Goal: Information Seeking & Learning: Learn about a topic

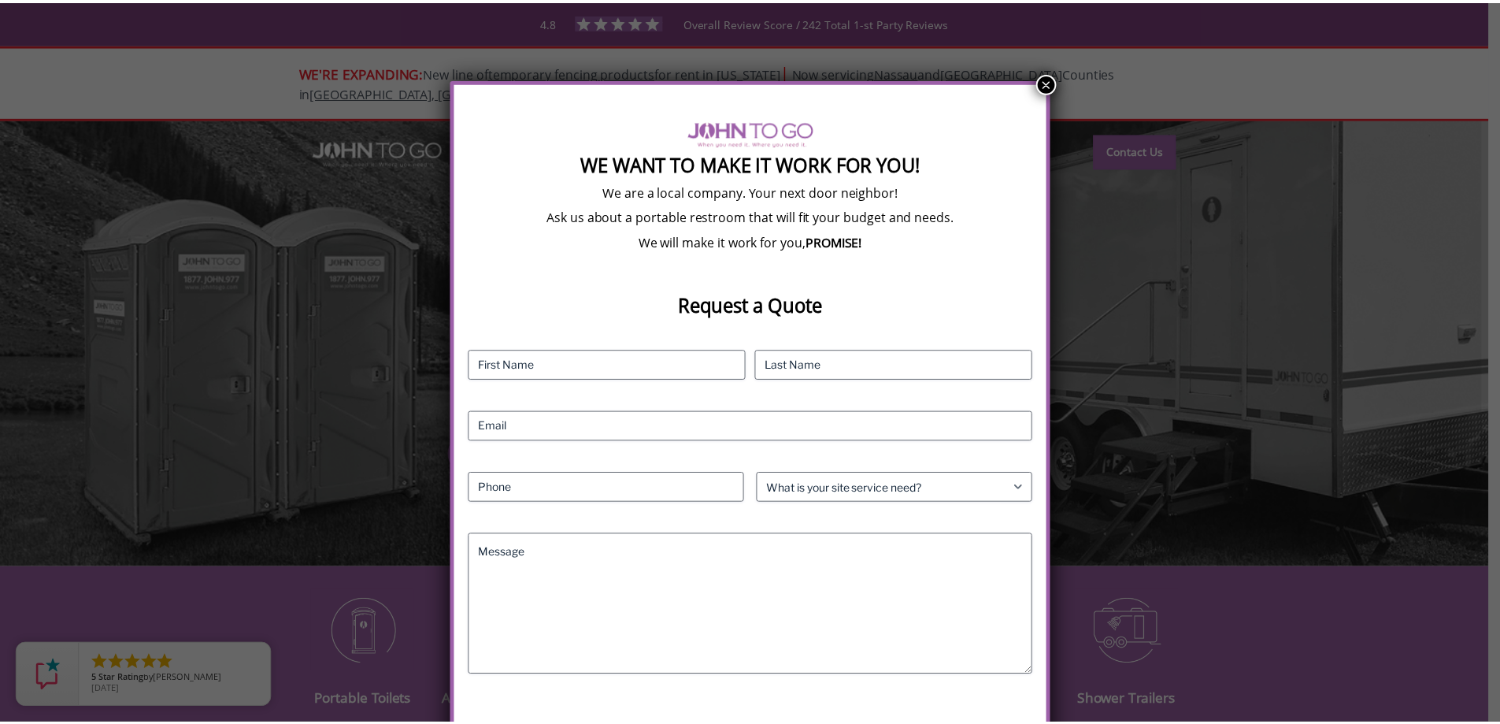
scroll to position [83, 0]
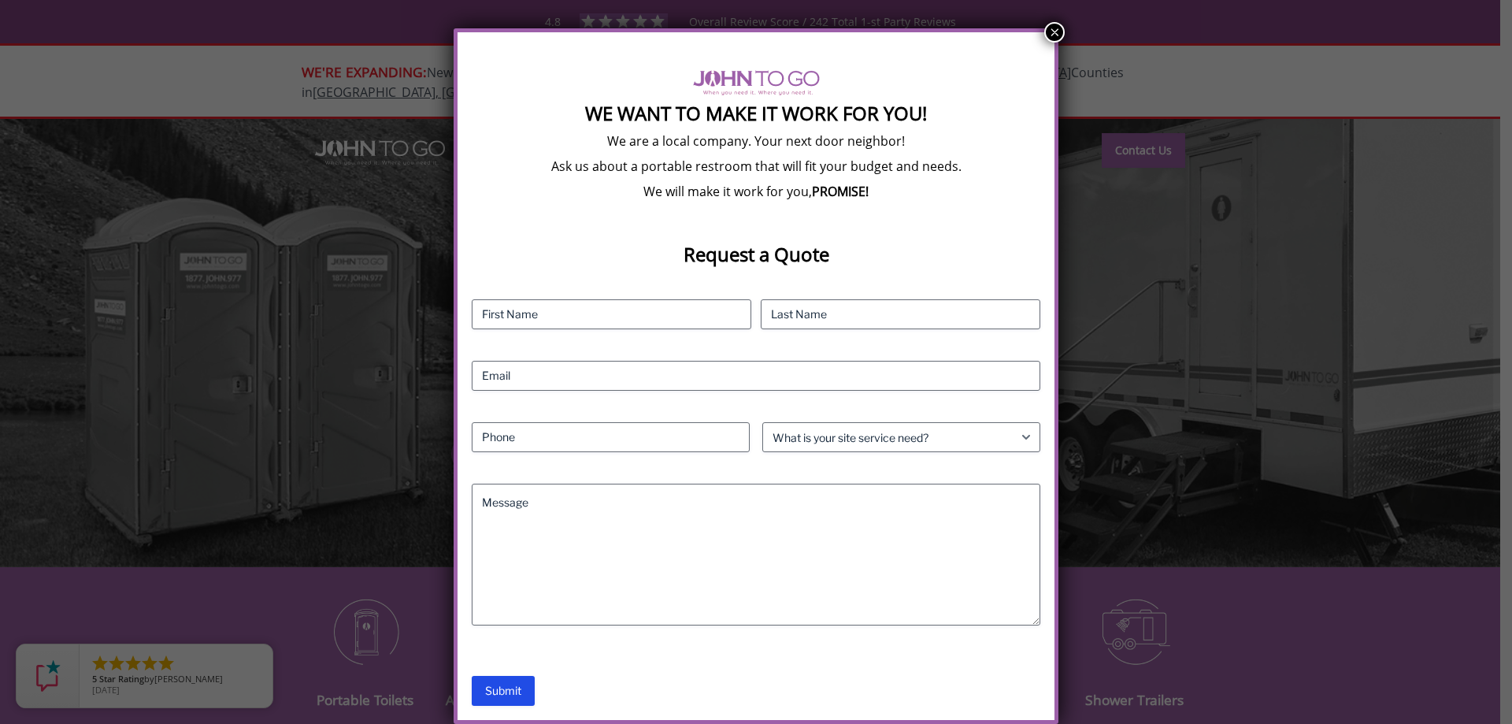
click at [1047, 36] on button "×" at bounding box center [1054, 32] width 20 height 20
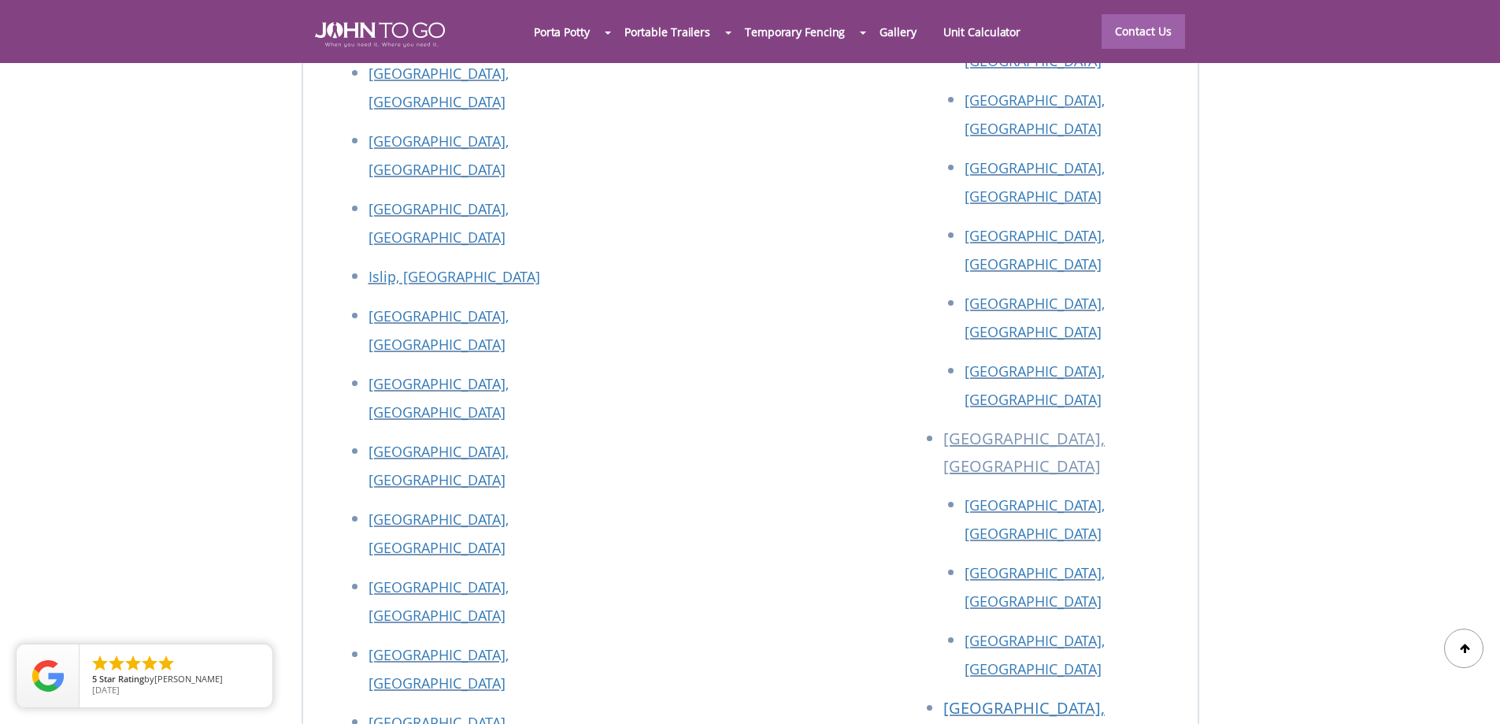
scroll to position [7121, 0]
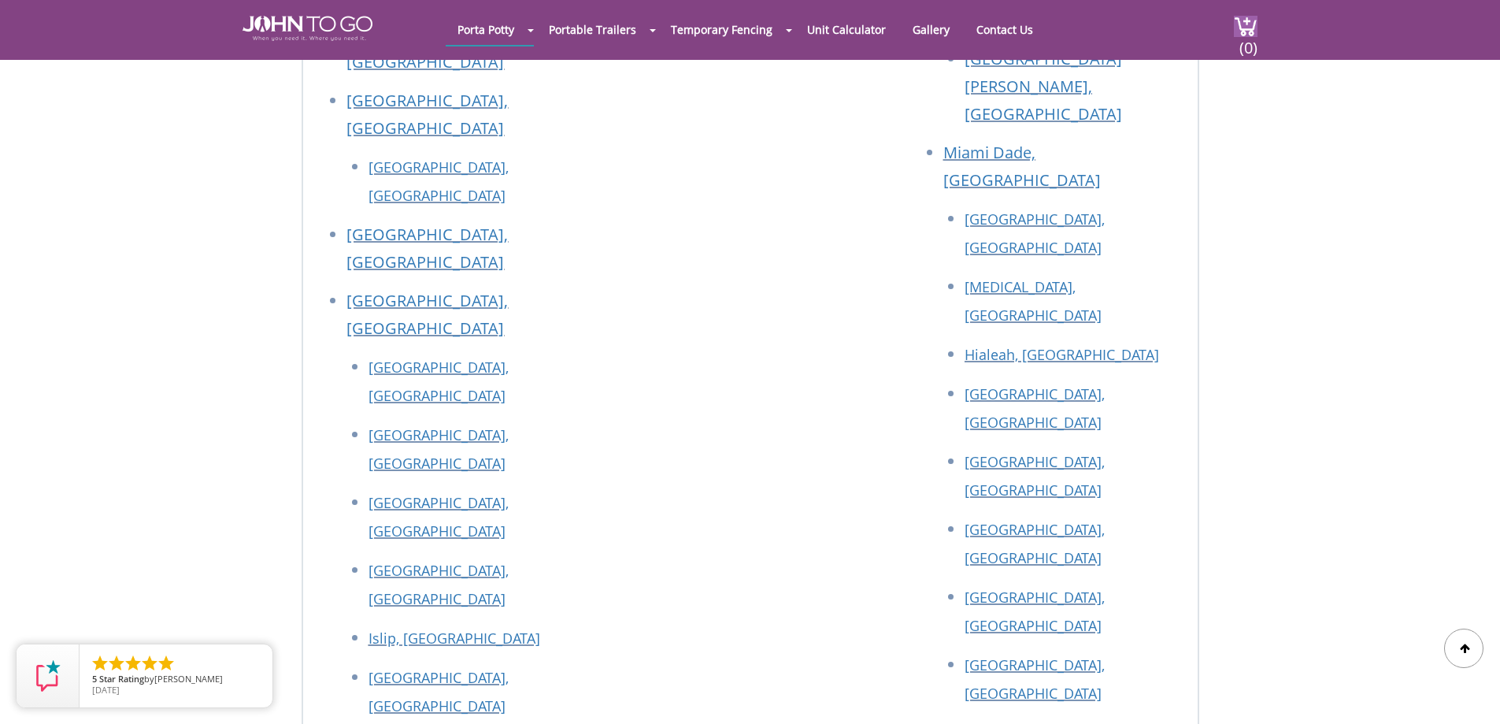
scroll to position [3953, 0]
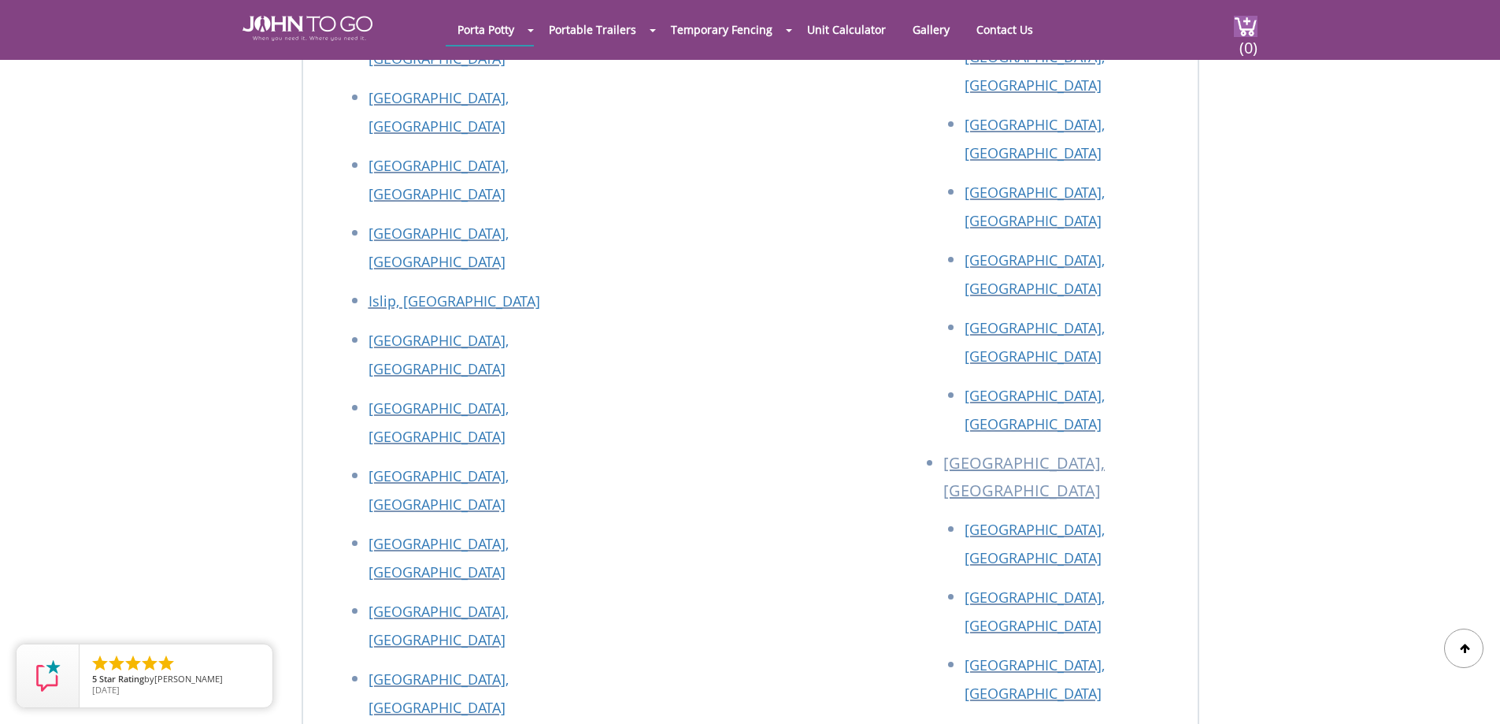
scroll to position [7811, 0]
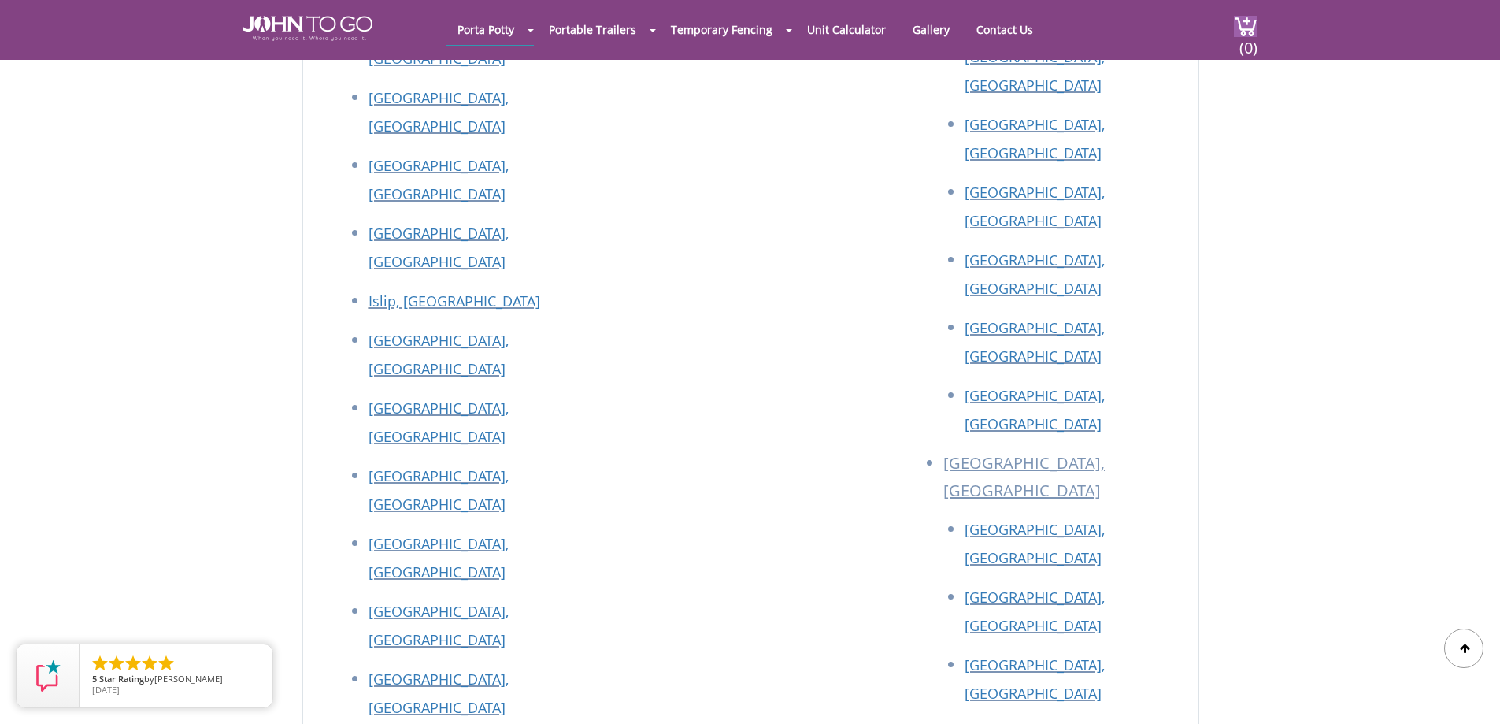
scroll to position [7811, 0]
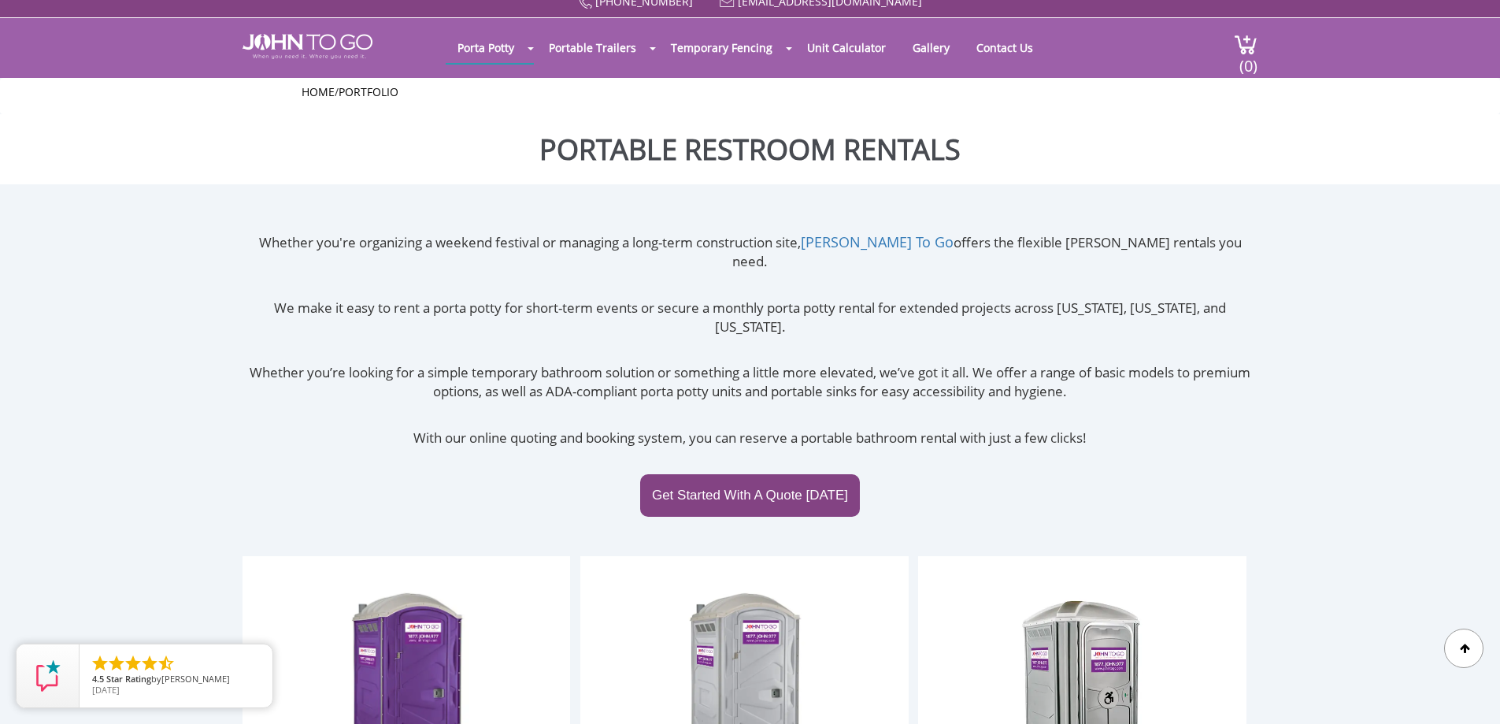
scroll to position [0, 0]
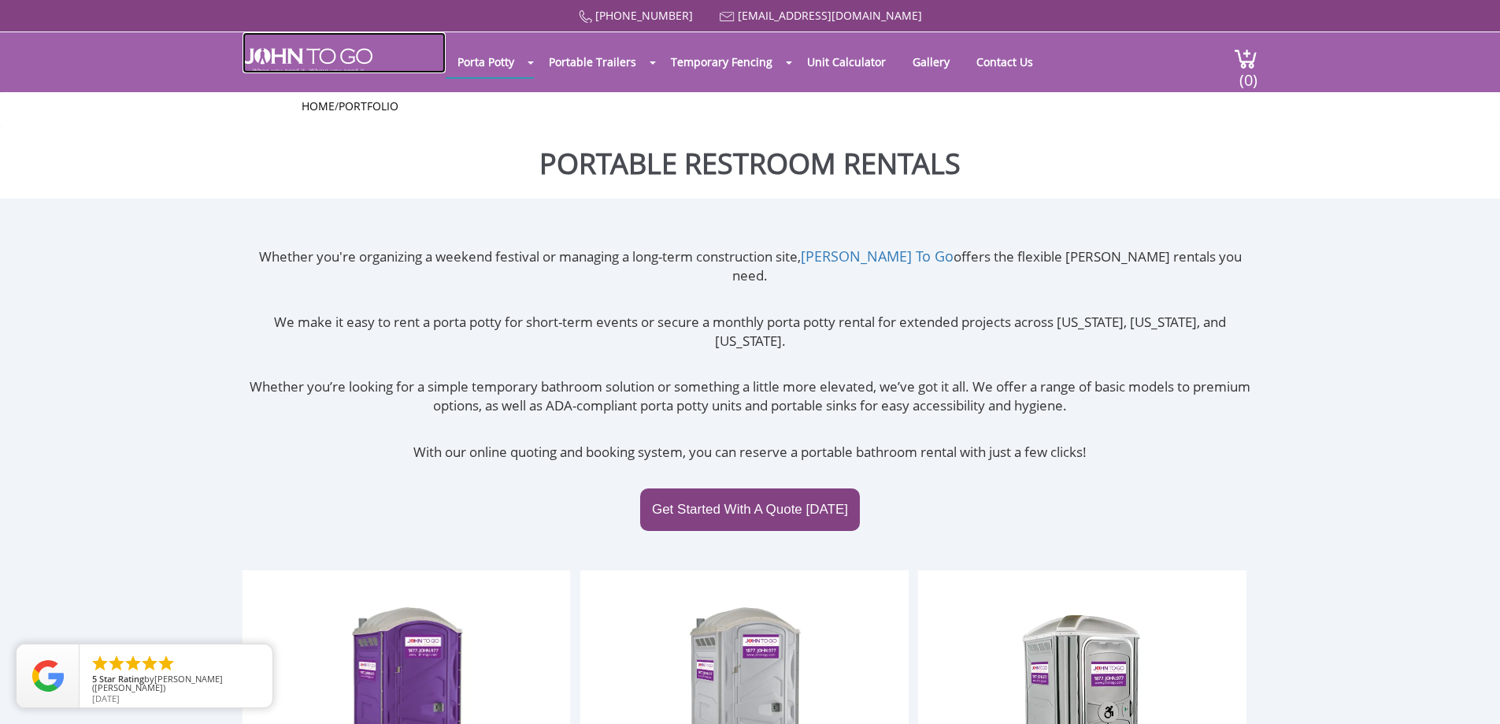
click at [320, 63] on img at bounding box center [308, 60] width 130 height 25
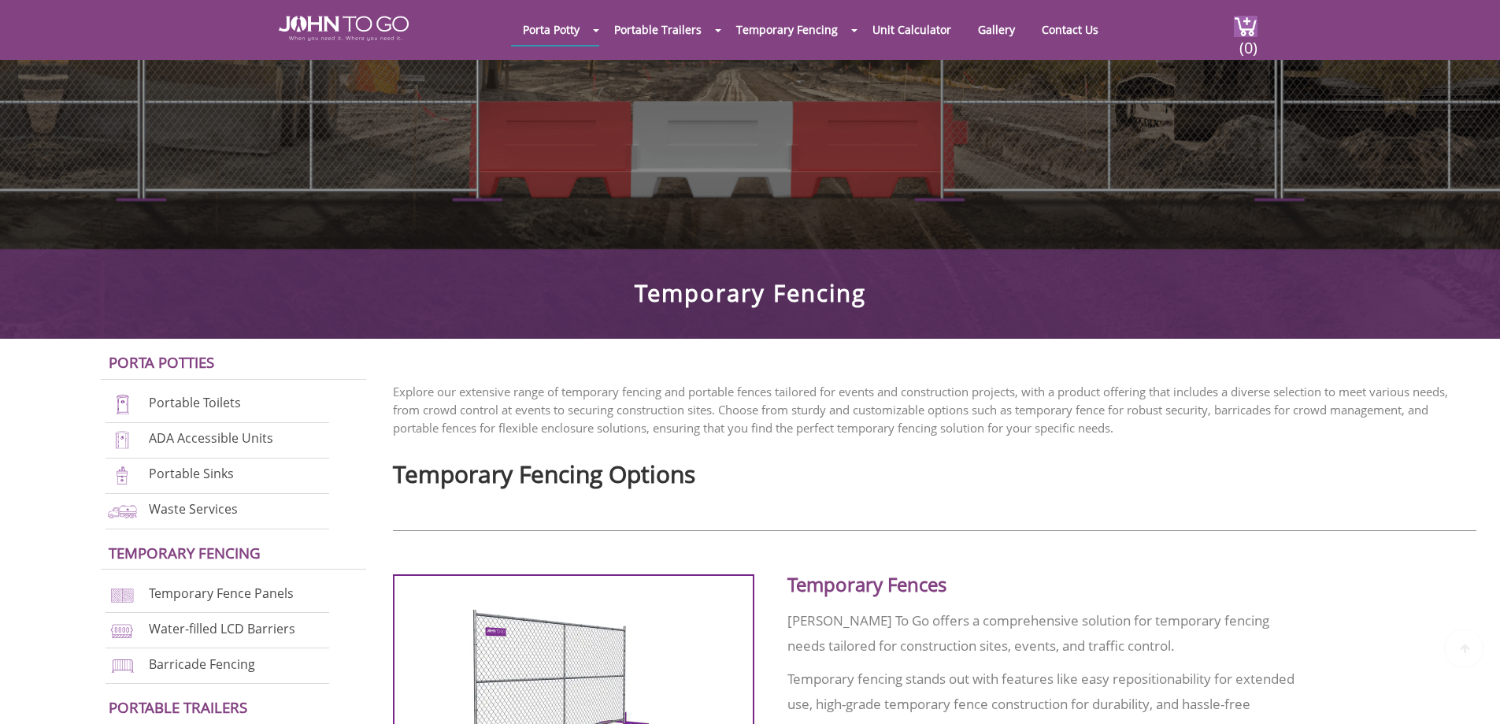
scroll to position [315, 0]
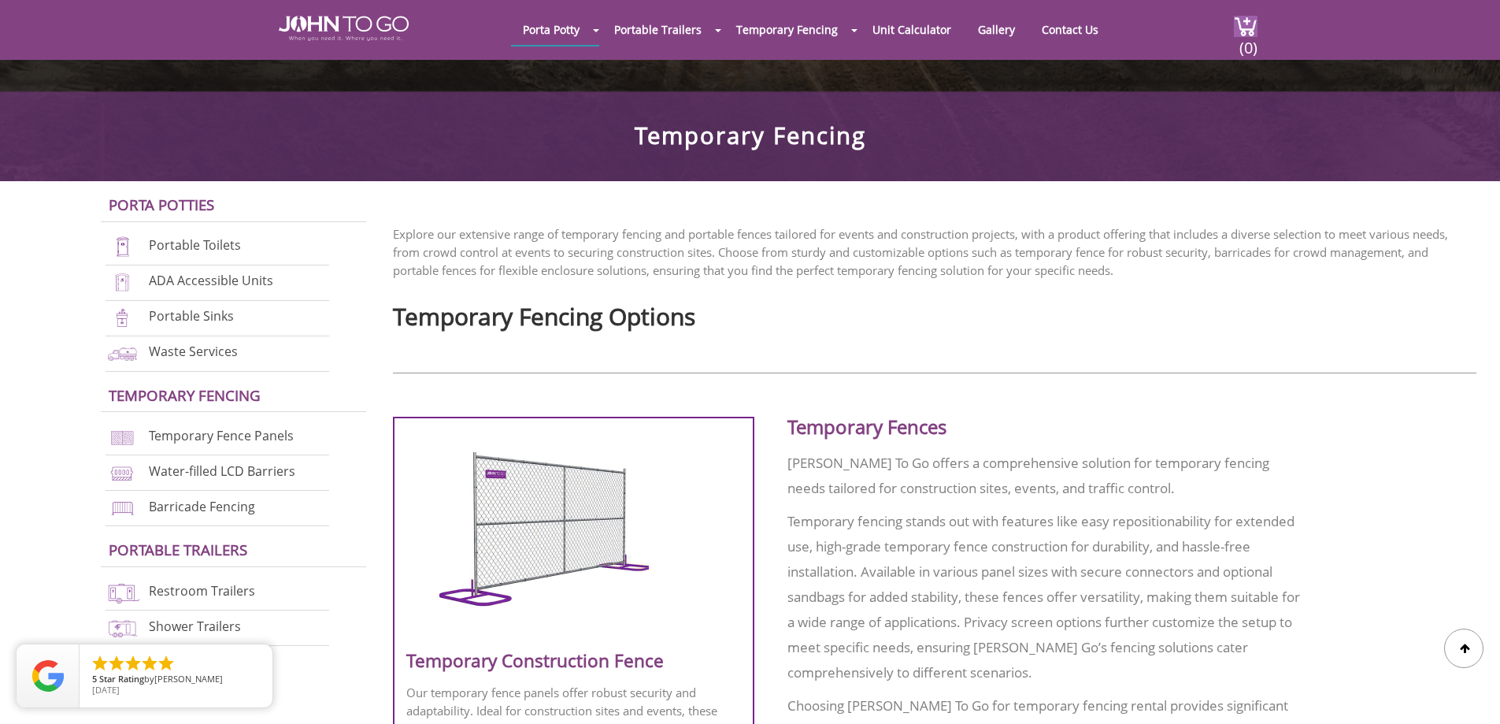
click at [36, 384] on div "Porta Potties Portable Toilets ADA Accessible Units Portable Sinks Waste Servic…" at bounding box center [196, 417] width 369 height 473
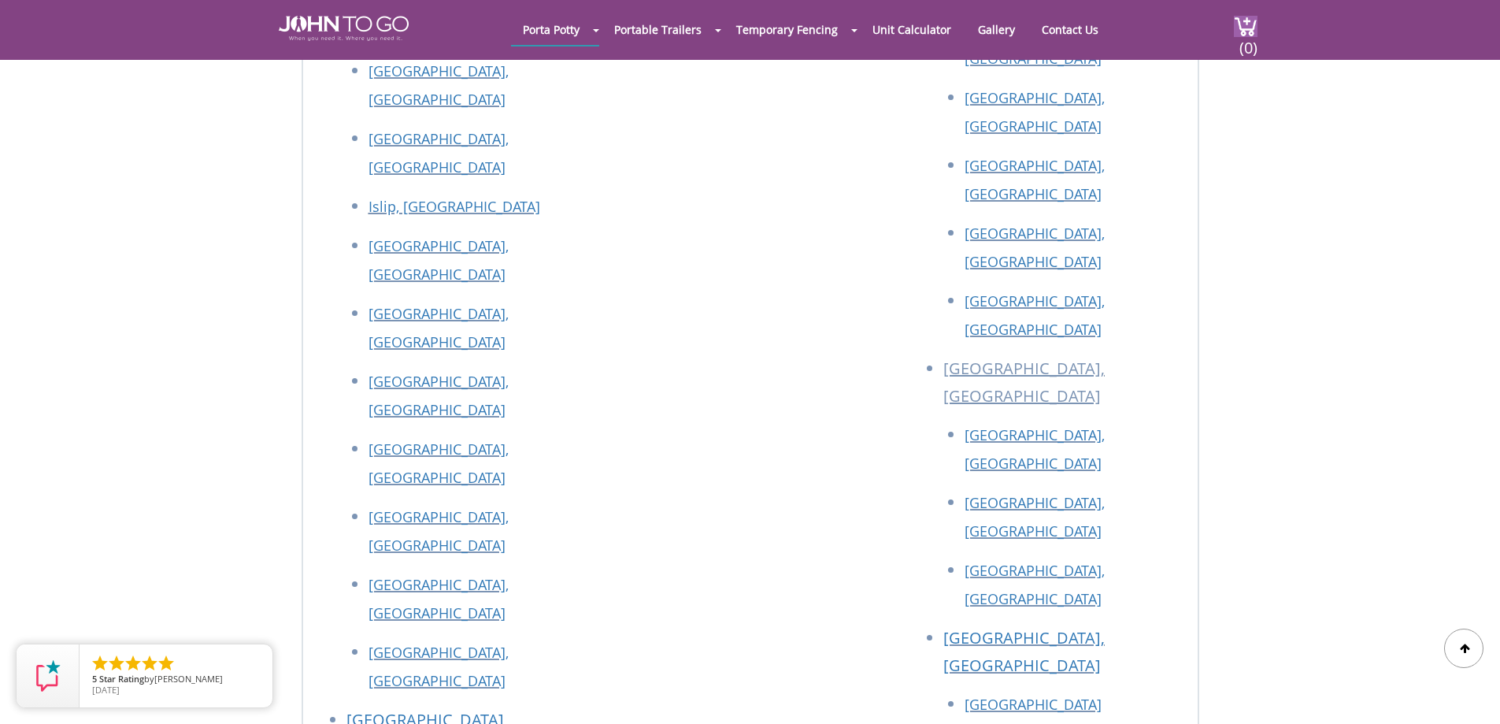
scroll to position [5786, 0]
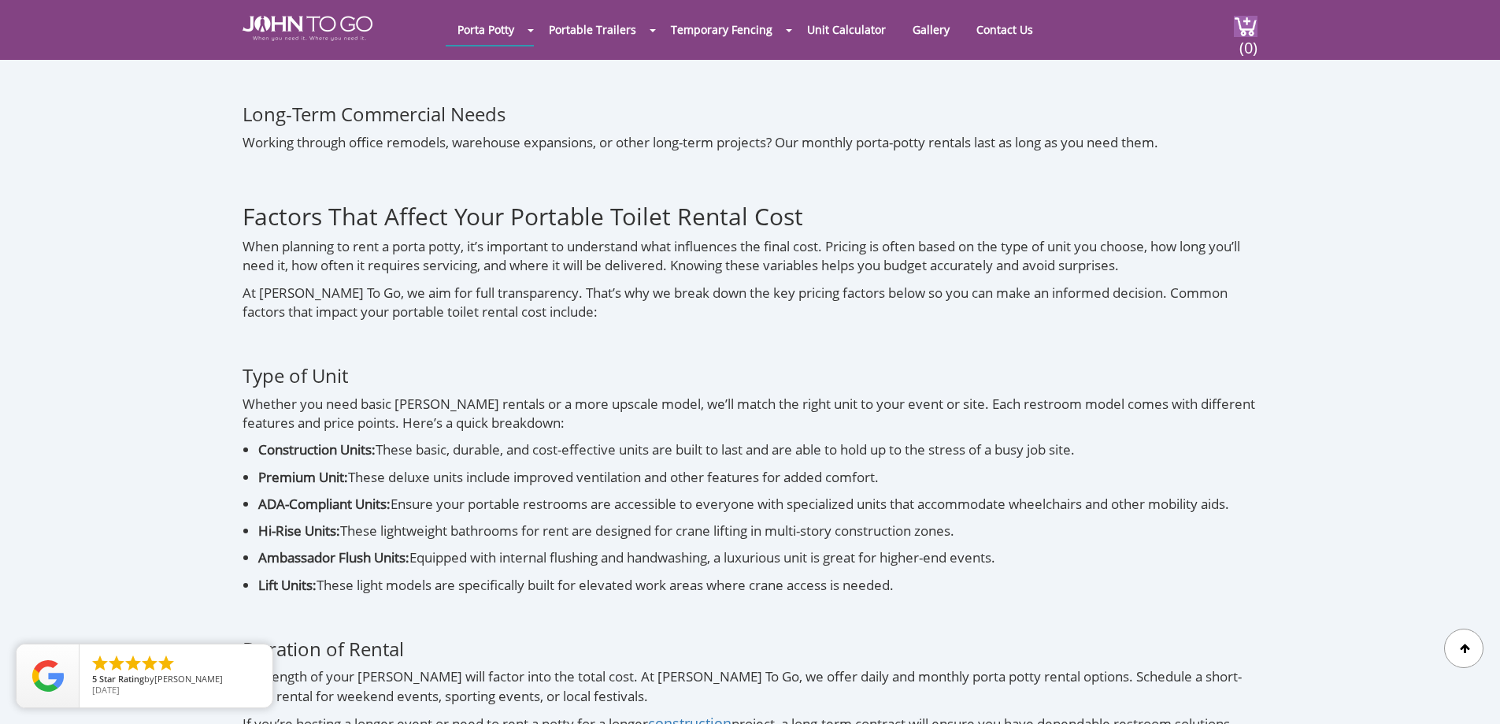
scroll to position [5119, 0]
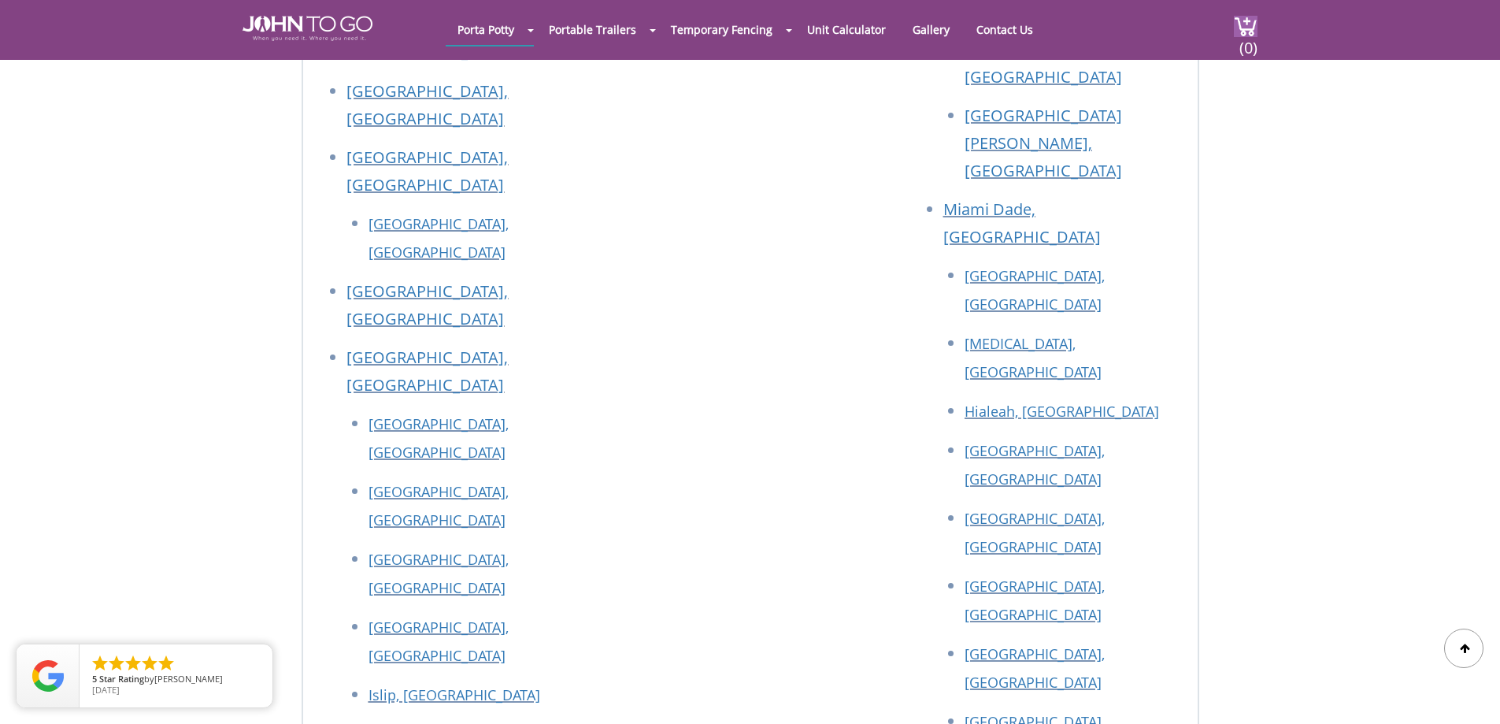
click at [728, 485] on div "New Jersey : Bergen County, NJ Essex County, NJ Hudson County, NJ Middlesex Cou…" at bounding box center [750, 235] width 298 height 2142
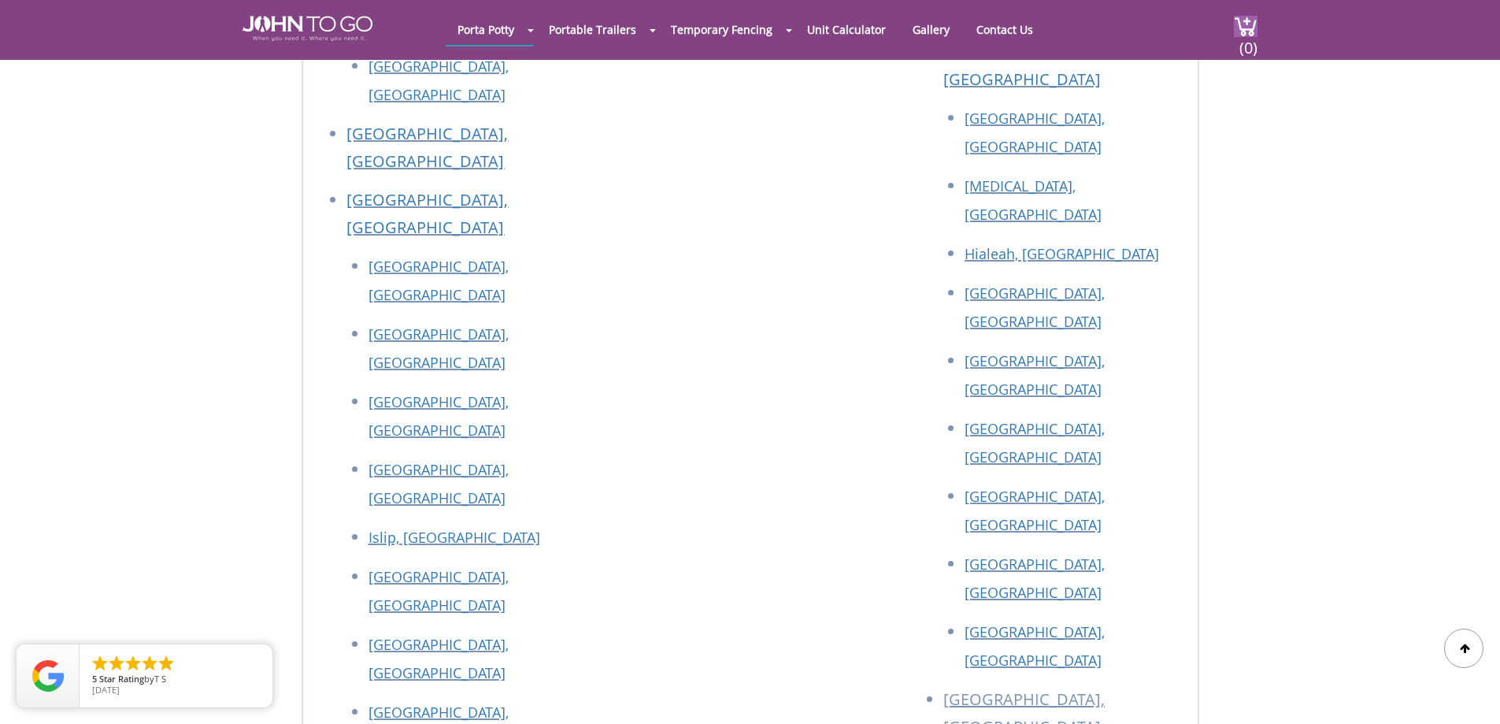
scroll to position [7811, 0]
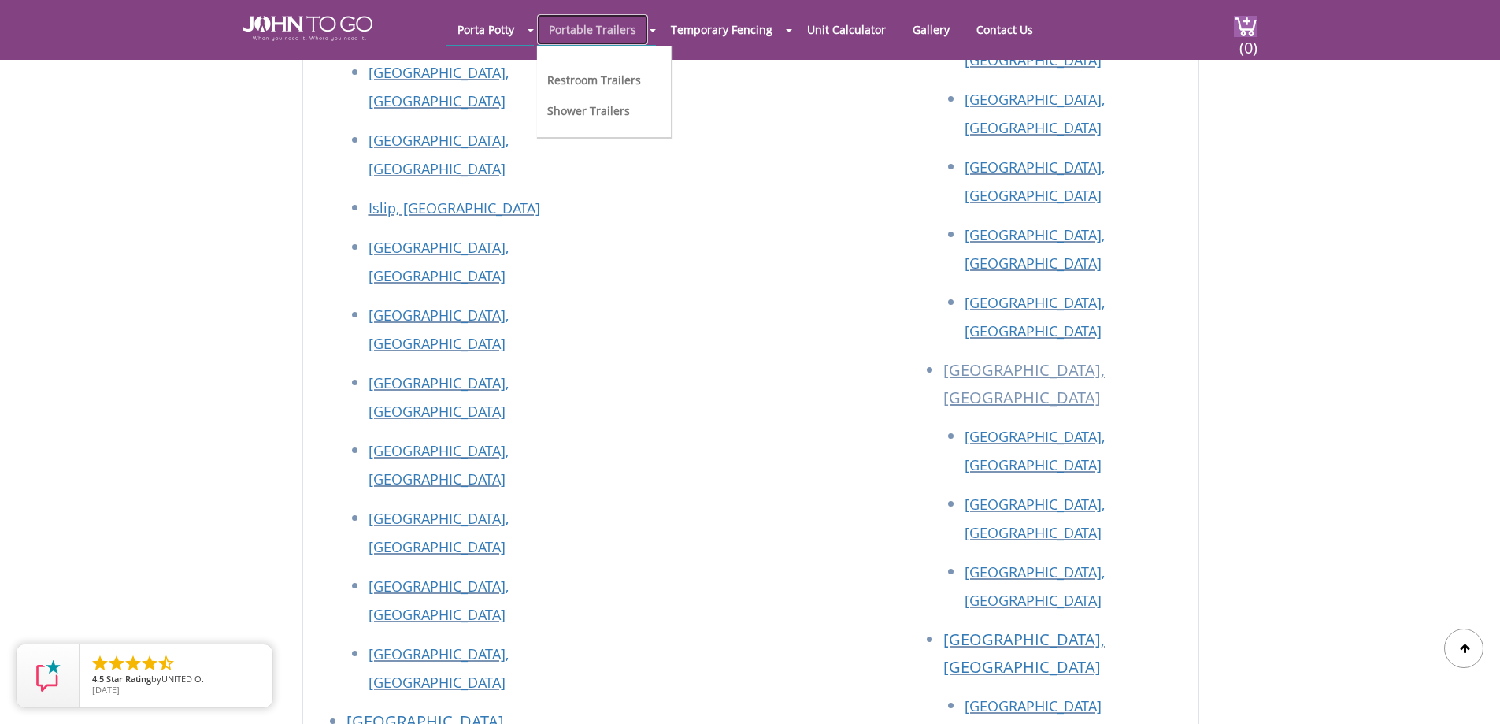
click at [585, 28] on link "Portable Trailers" at bounding box center [592, 29] width 111 height 31
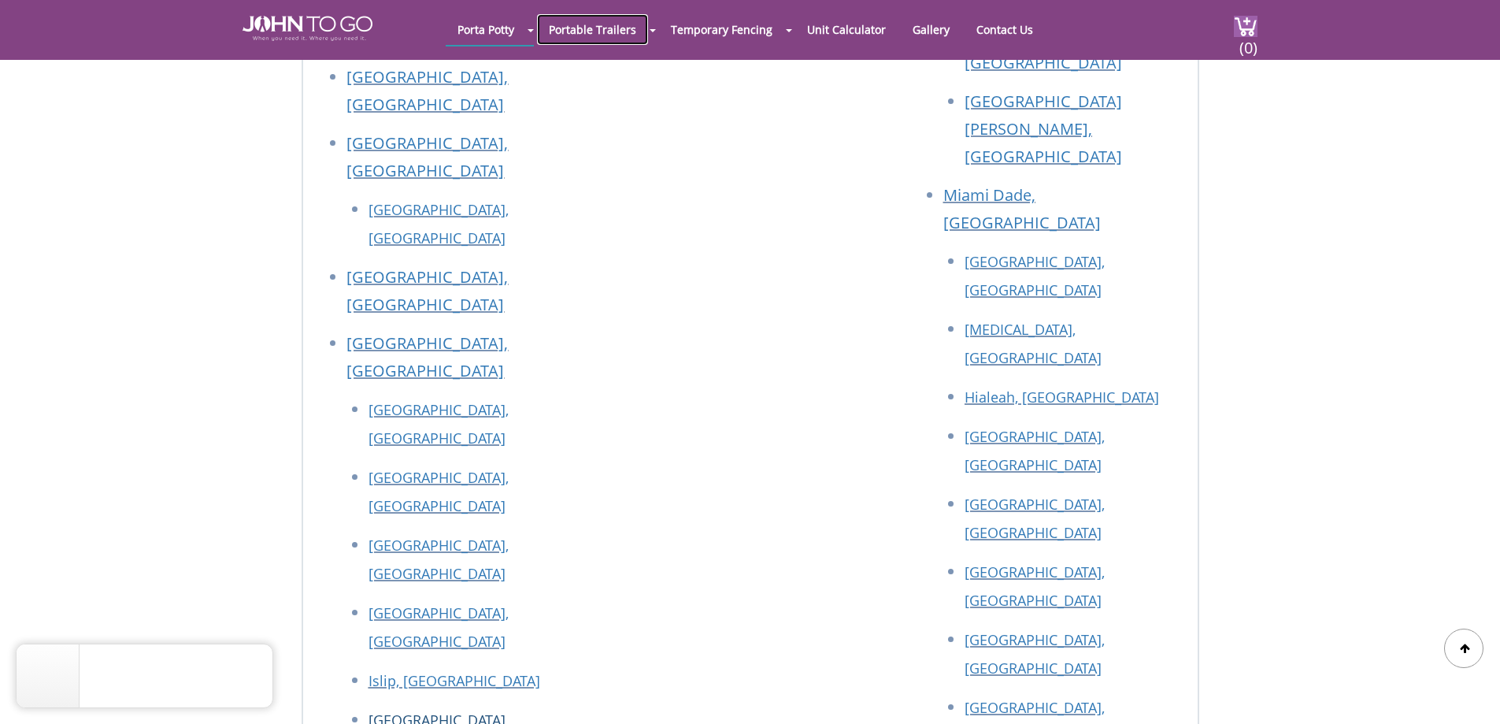
scroll to position [7260, 0]
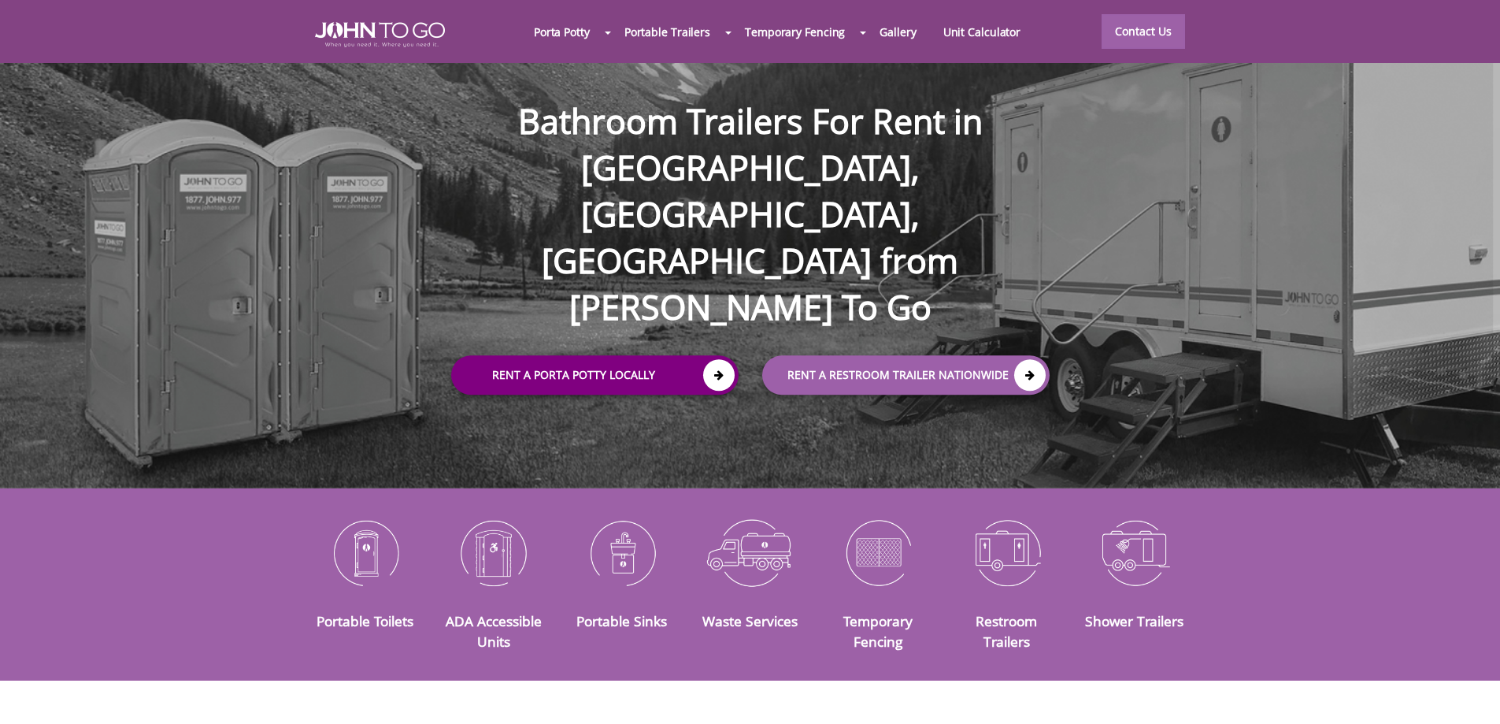
scroll to position [236, 0]
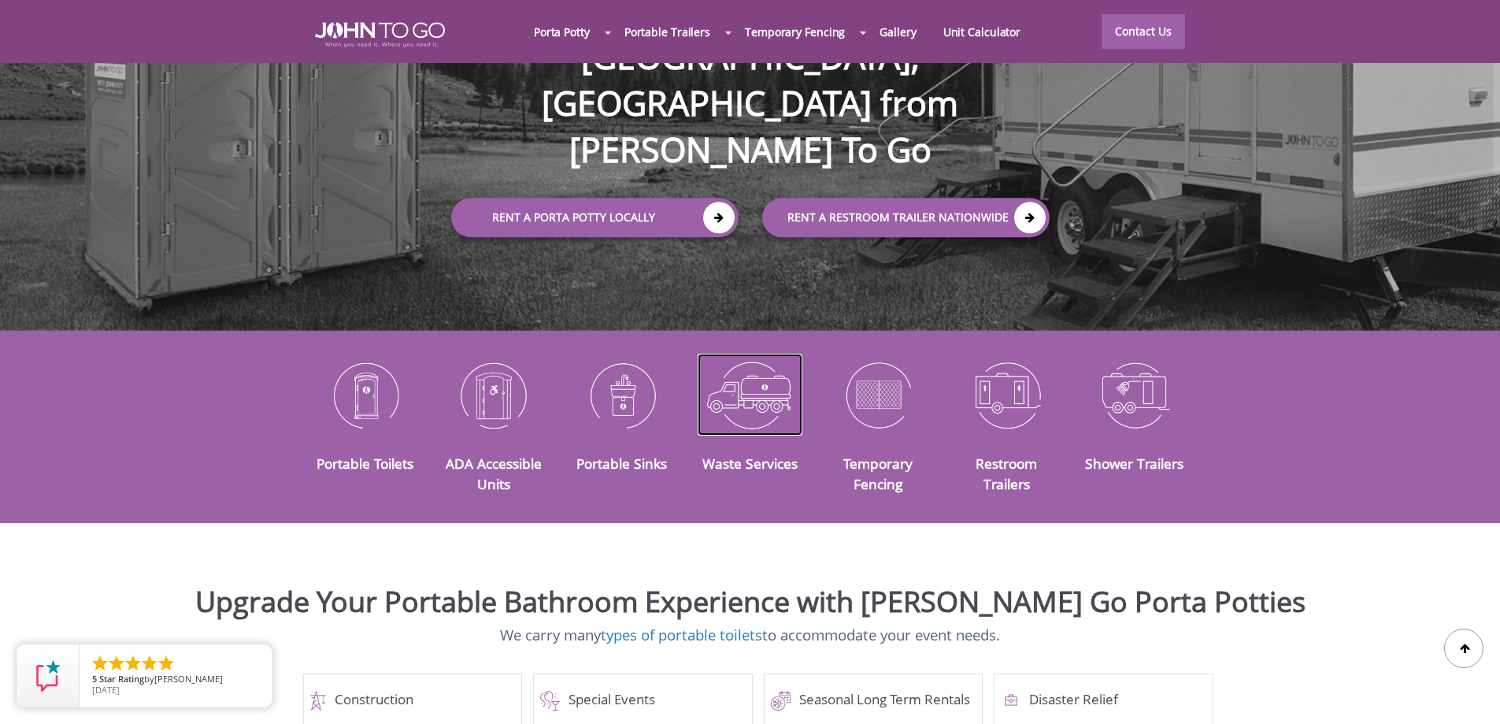
click at [745, 384] on img at bounding box center [750, 395] width 105 height 82
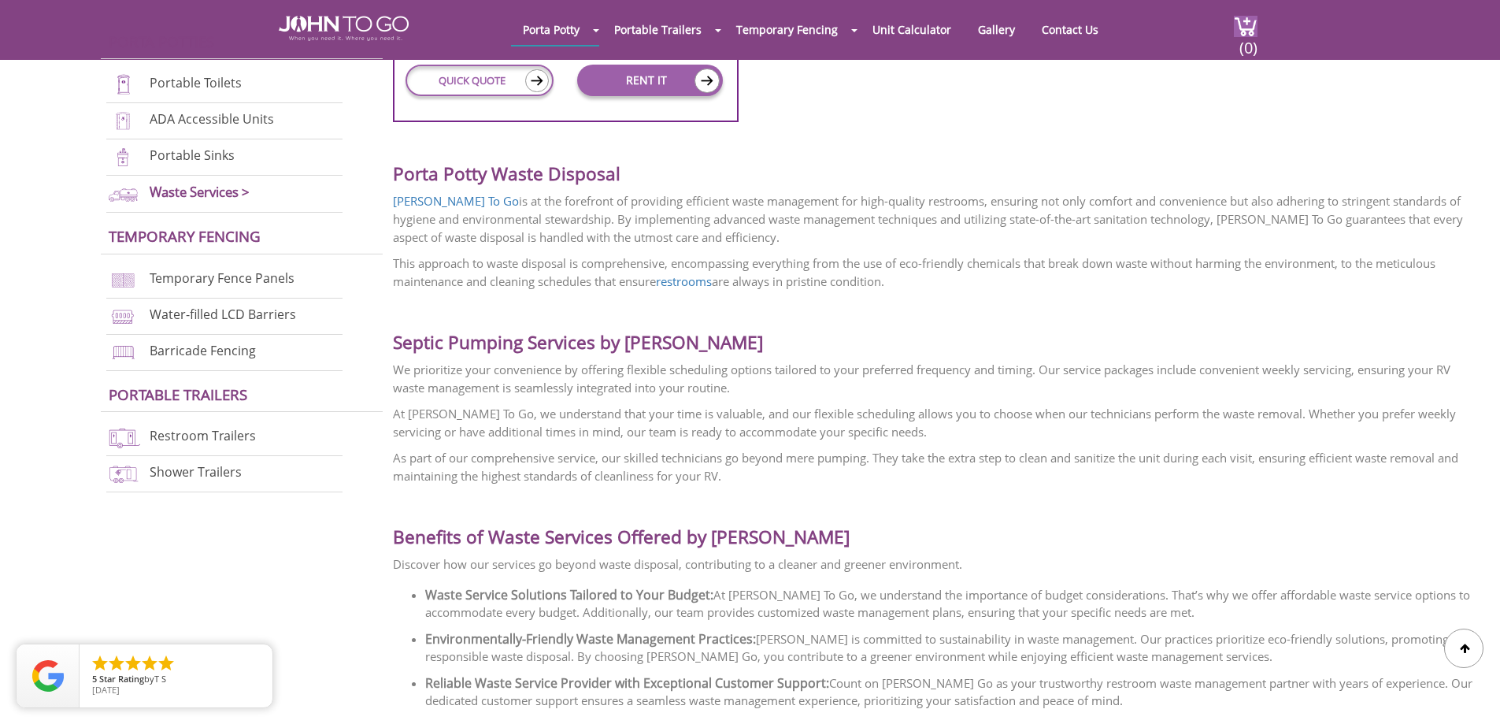
scroll to position [1575, 0]
click at [962, 443] on div "Porta Potty Waste Disposal [PERSON_NAME] To Go is at the forefront of providing…" at bounding box center [935, 311] width 1084 height 347
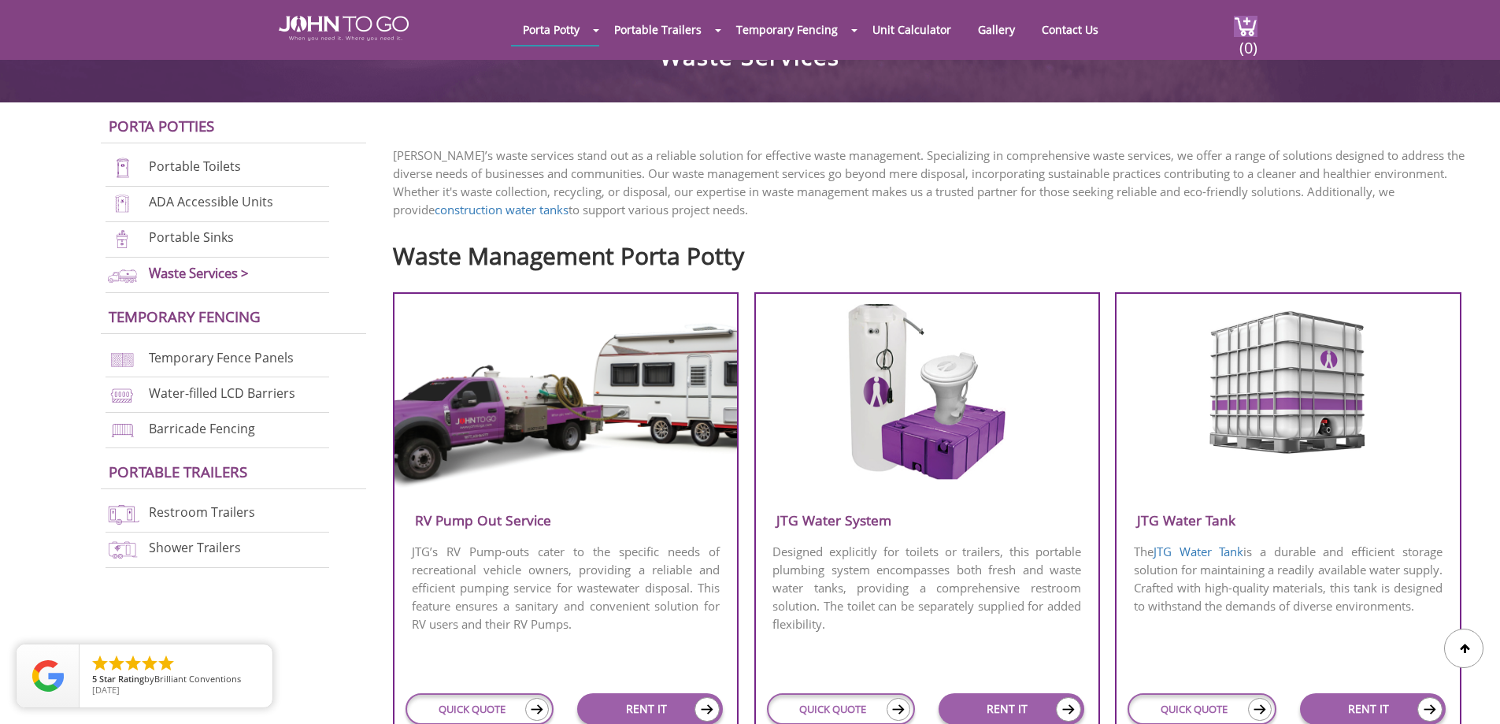
scroll to position [0, 0]
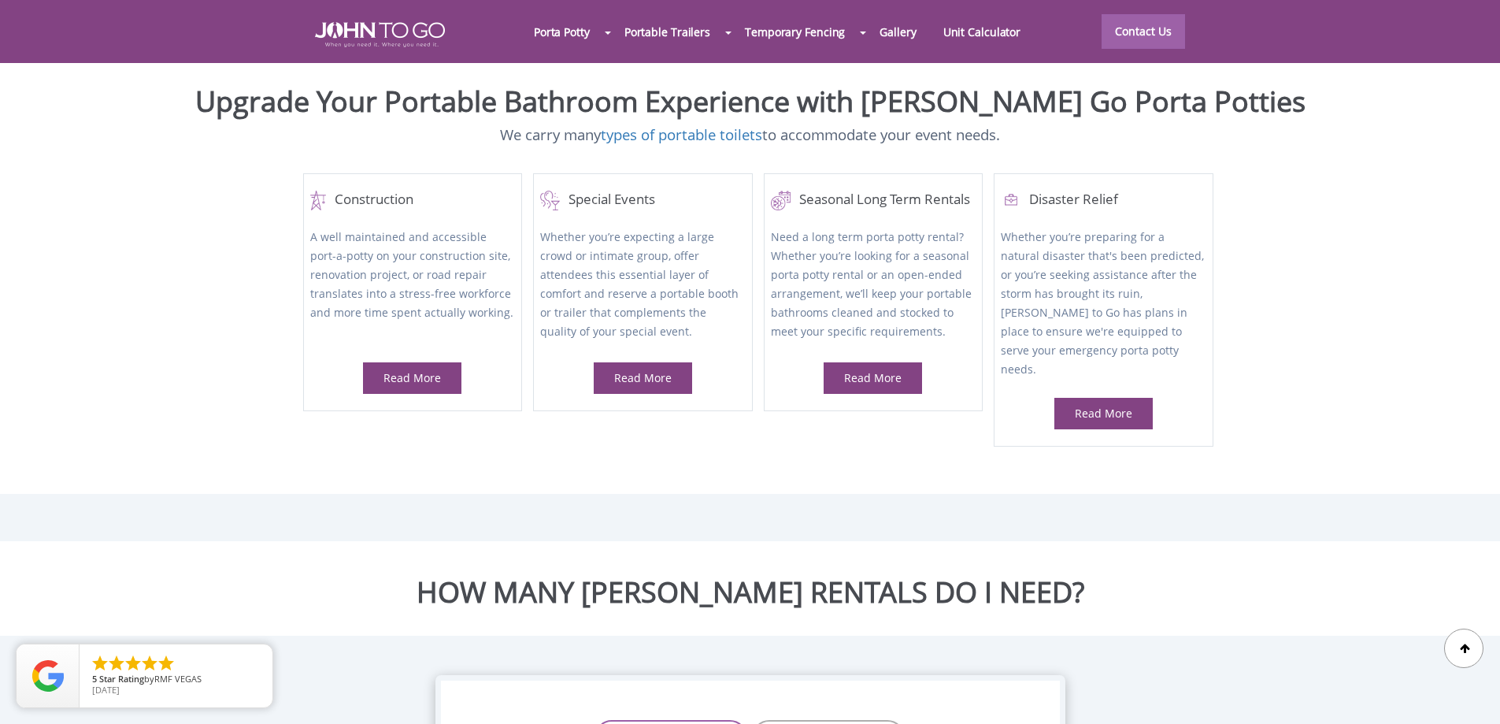
scroll to position [579, 0]
